Goal: Use online tool/utility

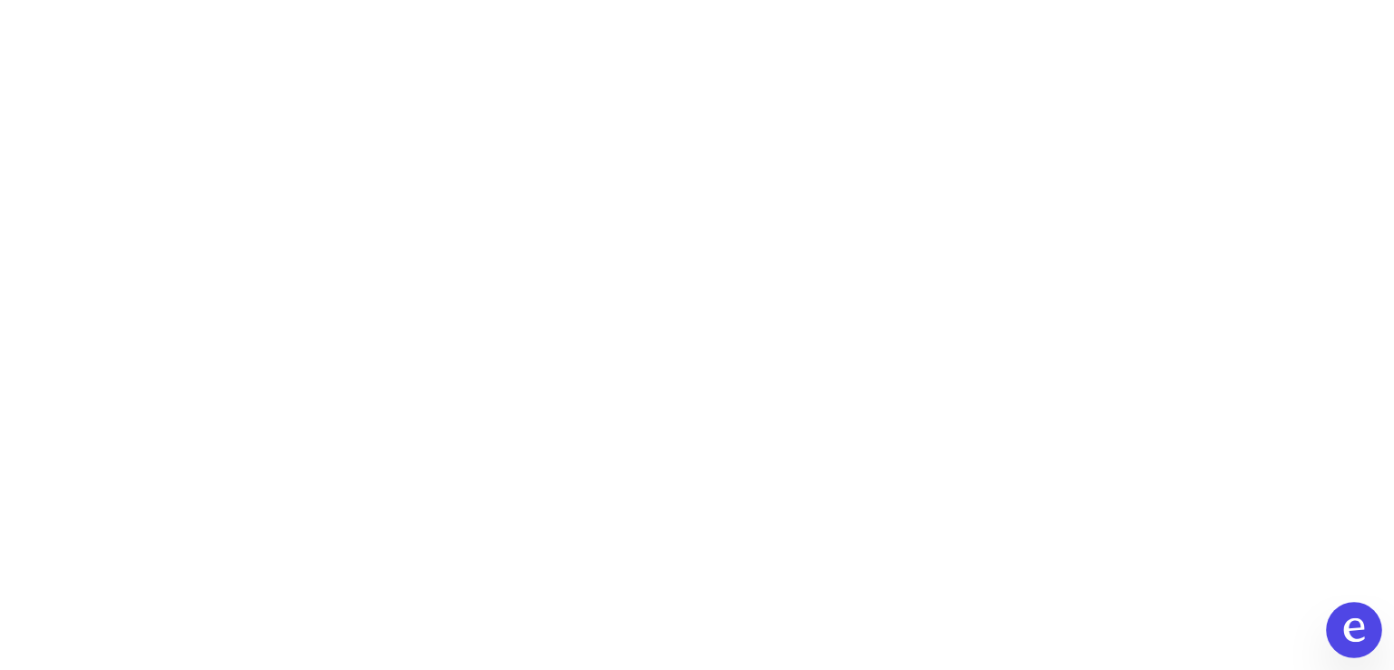
click at [1351, 624] on icon at bounding box center [1354, 630] width 24 height 24
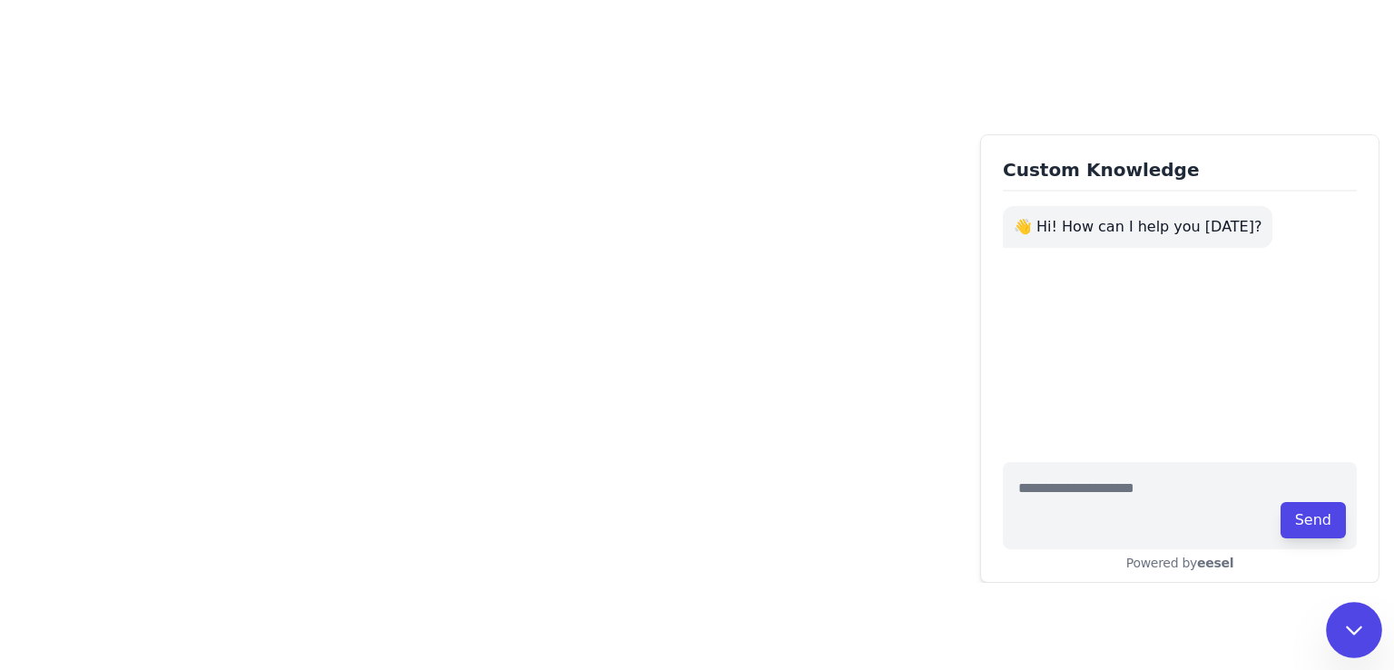
click at [1351, 624] on icon at bounding box center [1354, 630] width 24 height 24
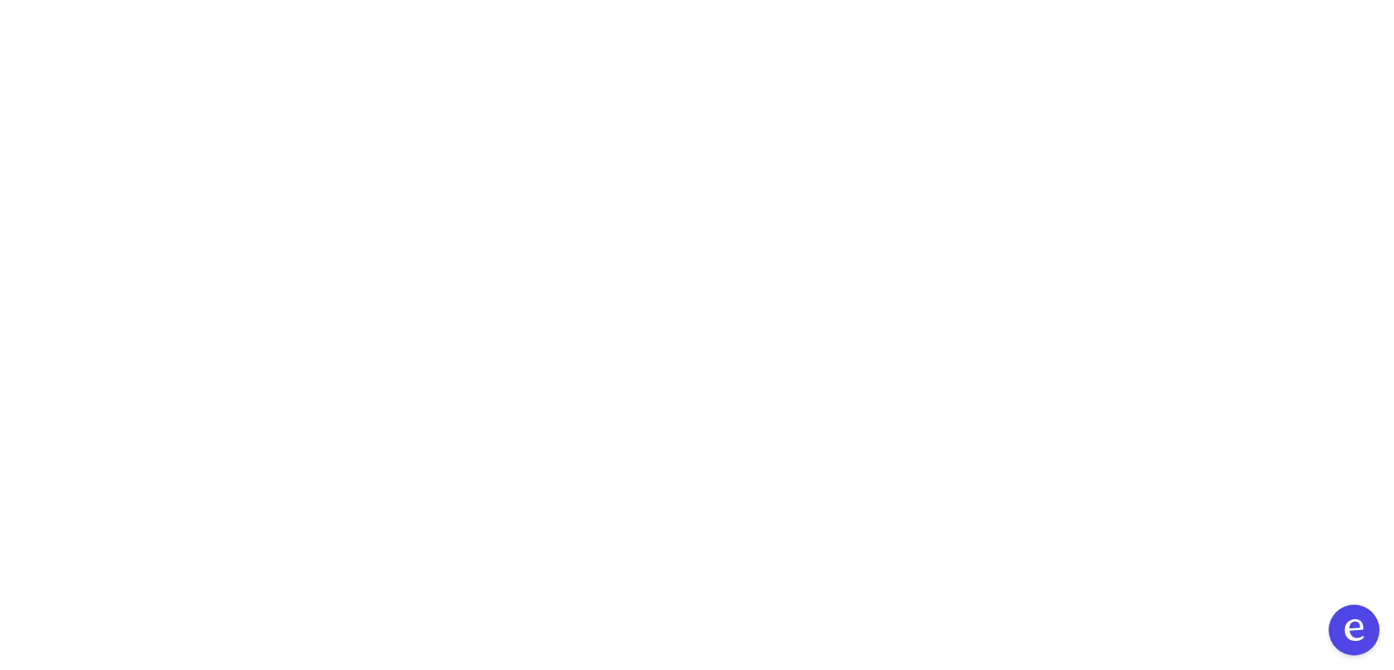
click at [1041, 154] on body "Custom Knowledge 👋 Hi! How can I help you today? Send Powered by eesel" at bounding box center [697, 335] width 1394 height 670
